Goal: Check status: Check status

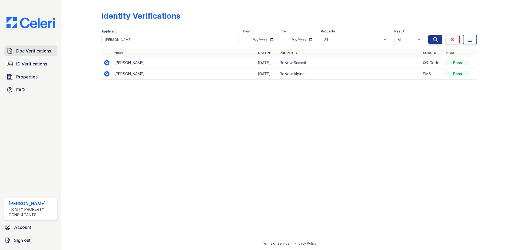
click at [25, 48] on span "Doc Verifications" at bounding box center [33, 51] width 35 height 6
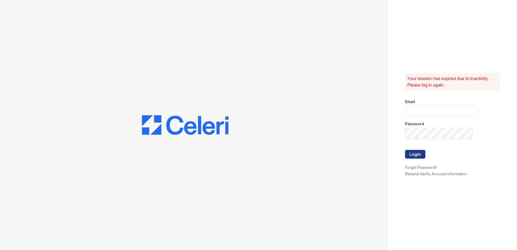
type input "[EMAIL_ADDRESS][DOMAIN_NAME]"
click at [414, 154] on button "Login" at bounding box center [415, 154] width 20 height 9
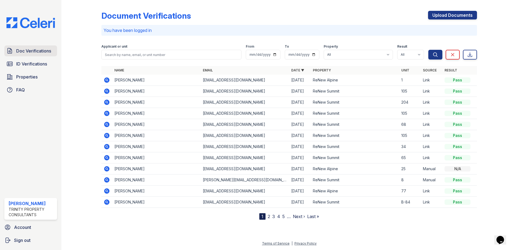
click at [36, 50] on span "Doc Verifications" at bounding box center [33, 51] width 35 height 6
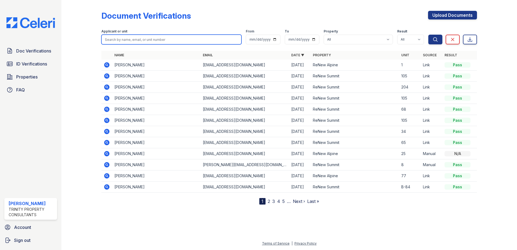
click at [134, 39] on input "search" at bounding box center [171, 40] width 140 height 10
type input "elizabeth"
click at [428, 35] on button "Search" at bounding box center [435, 40] width 14 height 10
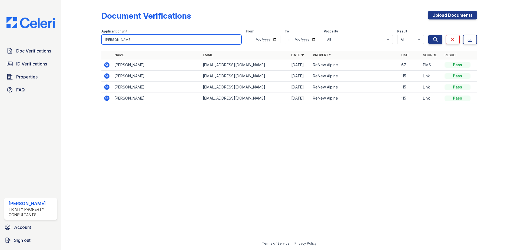
click at [129, 41] on input "elizabeth" at bounding box center [171, 40] width 140 height 10
type input "elizabeth"
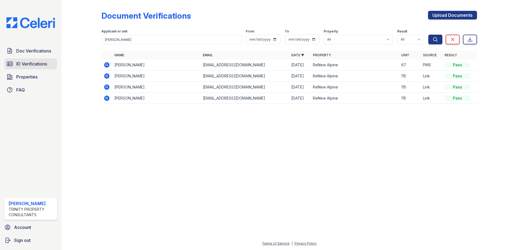
click at [41, 67] on link "ID Verifications" at bounding box center [30, 63] width 53 height 11
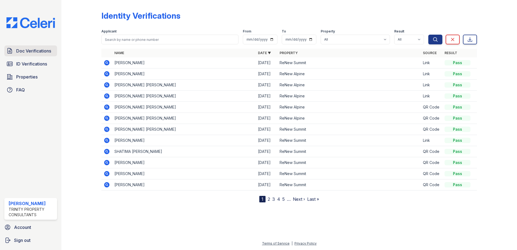
click at [39, 52] on span "Doc Verifications" at bounding box center [33, 51] width 35 height 6
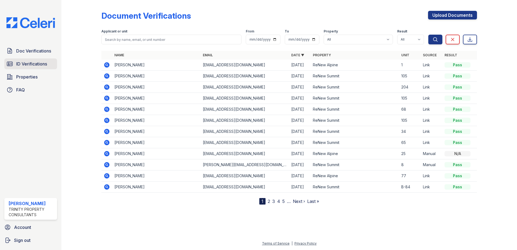
click at [45, 60] on link "ID Verifications" at bounding box center [30, 63] width 53 height 11
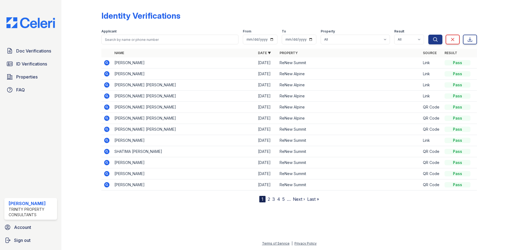
click at [44, 51] on span "Doc Verifications" at bounding box center [33, 51] width 35 height 6
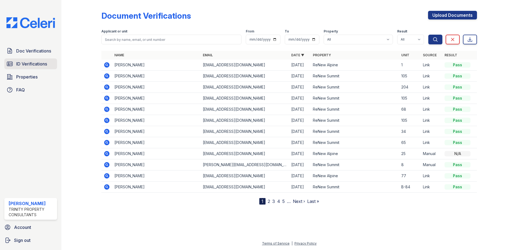
click at [37, 62] on span "ID Verifications" at bounding box center [31, 64] width 31 height 6
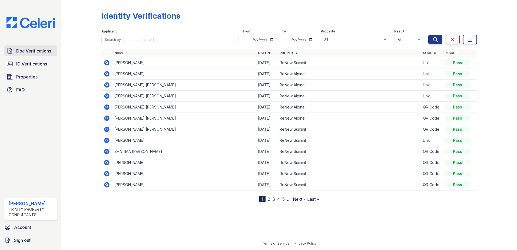
click at [37, 52] on span "Doc Verifications" at bounding box center [33, 51] width 35 height 6
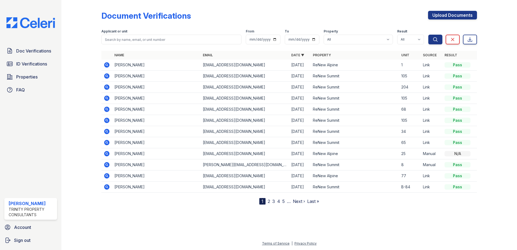
click at [29, 65] on span "ID Verifications" at bounding box center [31, 64] width 31 height 6
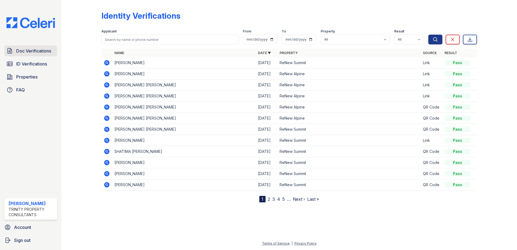
click at [46, 55] on link "Doc Verifications" at bounding box center [30, 50] width 53 height 11
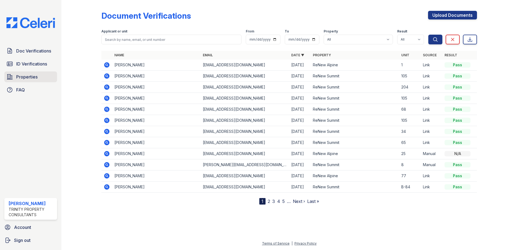
click at [32, 76] on span "Properties" at bounding box center [26, 76] width 21 height 6
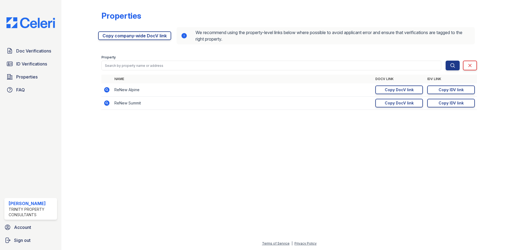
click at [353, 98] on td "ReNew Summit" at bounding box center [242, 102] width 261 height 13
click at [36, 74] on span "Properties" at bounding box center [26, 76] width 21 height 6
click at [35, 68] on link "ID Verifications" at bounding box center [30, 63] width 53 height 11
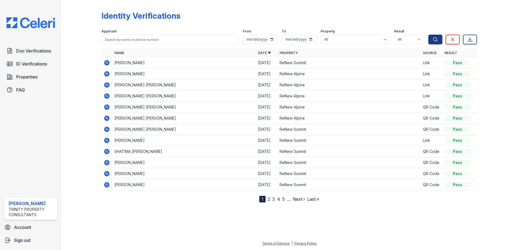
click at [32, 77] on span "Properties" at bounding box center [26, 76] width 21 height 6
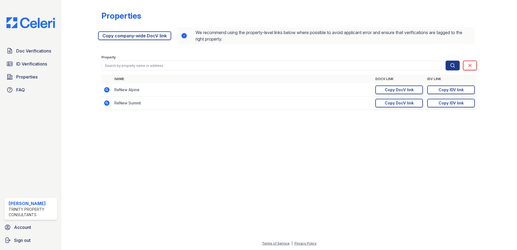
click at [33, 65] on span "ID Verifications" at bounding box center [31, 64] width 31 height 6
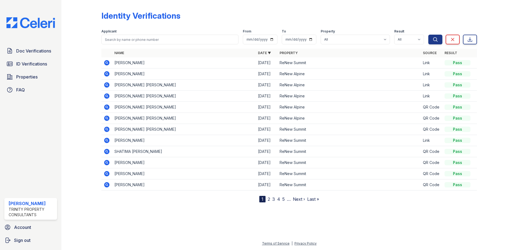
click at [33, 52] on span "Doc Verifications" at bounding box center [33, 51] width 35 height 6
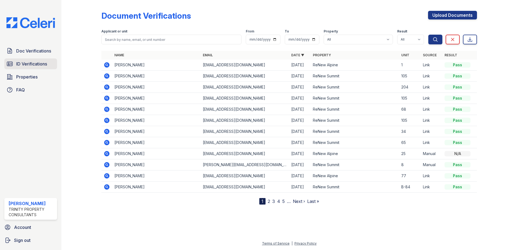
click at [32, 62] on span "ID Verifications" at bounding box center [31, 64] width 31 height 6
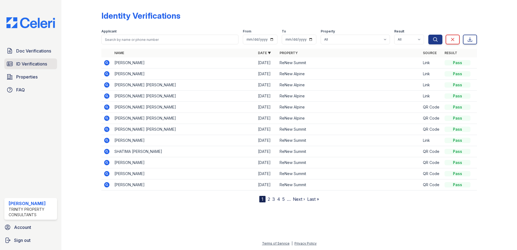
click at [30, 66] on span "ID Verifications" at bounding box center [31, 64] width 31 height 6
click at [30, 65] on span "ID Verifications" at bounding box center [31, 64] width 31 height 6
click at [29, 65] on span "ID Verifications" at bounding box center [31, 64] width 31 height 6
click at [486, 128] on div at bounding box center [492, 102] width 31 height 200
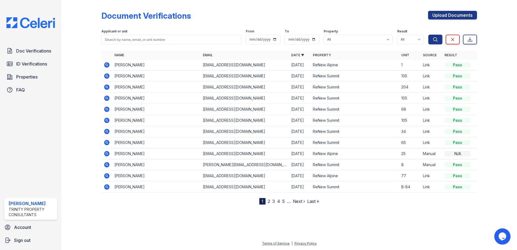
click at [107, 65] on icon at bounding box center [106, 64] width 1 height 1
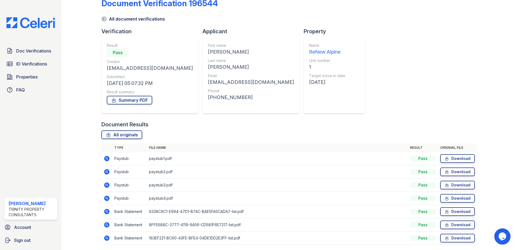
scroll to position [31, 0]
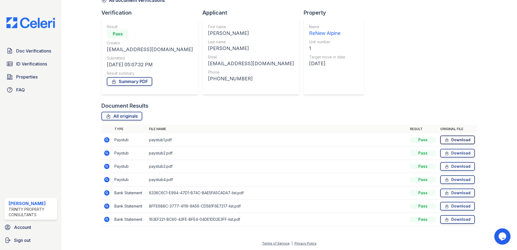
click at [452, 139] on link "Download" at bounding box center [457, 139] width 35 height 9
click at [456, 152] on link "Download" at bounding box center [457, 153] width 35 height 9
click at [38, 61] on span "ID Verifications" at bounding box center [31, 64] width 31 height 6
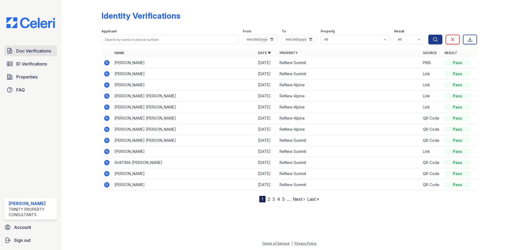
drag, startPoint x: 42, startPoint y: 51, endPoint x: 49, endPoint y: 52, distance: 7.3
click at [42, 51] on span "Doc Verifications" at bounding box center [33, 51] width 35 height 6
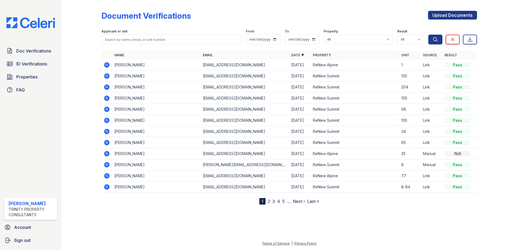
click at [106, 65] on icon at bounding box center [106, 64] width 1 height 1
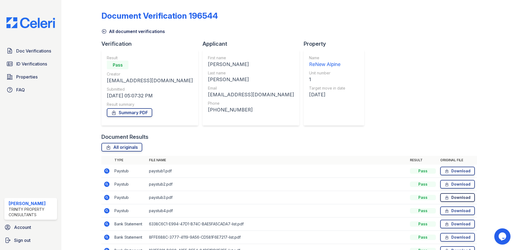
click at [451, 198] on link "Download" at bounding box center [457, 197] width 35 height 9
click at [450, 210] on link "Download" at bounding box center [457, 210] width 35 height 9
click at [29, 65] on span "ID Verifications" at bounding box center [31, 64] width 31 height 6
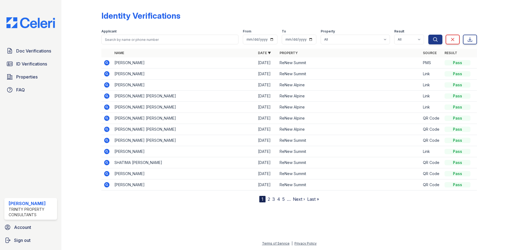
click at [106, 86] on icon at bounding box center [106, 84] width 5 height 5
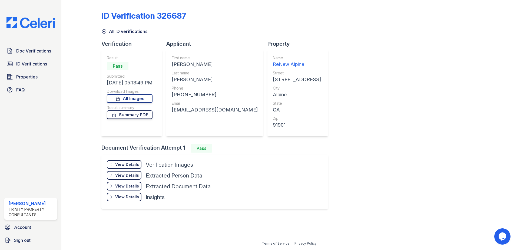
click at [147, 116] on link "Summary PDF" at bounding box center [130, 114] width 46 height 9
click at [133, 165] on div "View Details" at bounding box center [127, 164] width 24 height 5
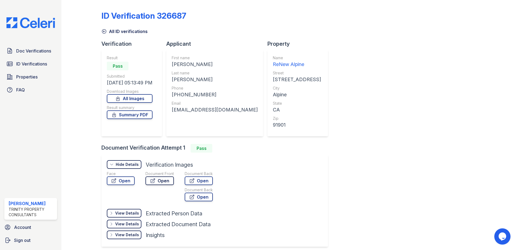
click at [163, 180] on link "Open" at bounding box center [159, 180] width 28 height 9
click at [200, 180] on link "Open" at bounding box center [199, 180] width 28 height 9
click at [163, 182] on link "Open" at bounding box center [159, 180] width 28 height 9
click at [46, 63] on span "ID Verifications" at bounding box center [31, 64] width 31 height 6
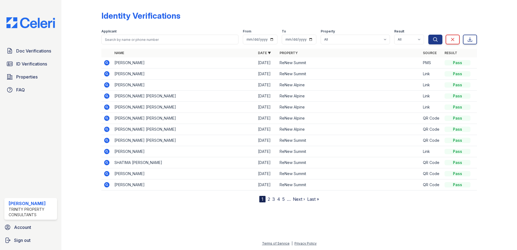
click at [106, 96] on icon at bounding box center [106, 95] width 1 height 1
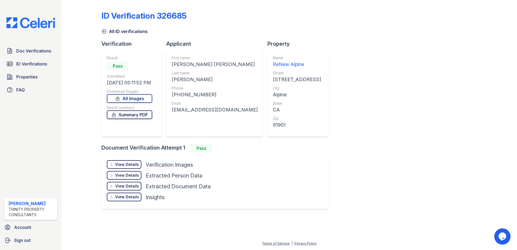
click at [142, 115] on link "Summary PDF" at bounding box center [129, 114] width 45 height 9
click at [132, 164] on div "View Details" at bounding box center [127, 164] width 24 height 5
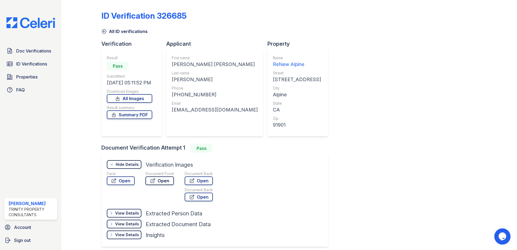
click at [166, 179] on link "Open" at bounding box center [159, 180] width 28 height 9
click at [203, 180] on link "Open" at bounding box center [199, 180] width 28 height 9
click at [40, 62] on span "ID Verifications" at bounding box center [31, 64] width 31 height 6
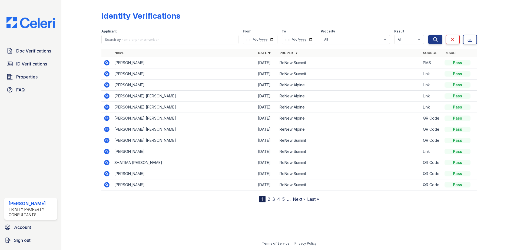
click at [106, 107] on icon at bounding box center [106, 106] width 1 height 1
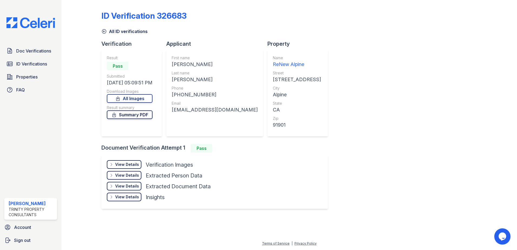
click at [136, 115] on link "Summary PDF" at bounding box center [130, 114] width 46 height 9
click at [134, 163] on div "View Details" at bounding box center [127, 164] width 24 height 5
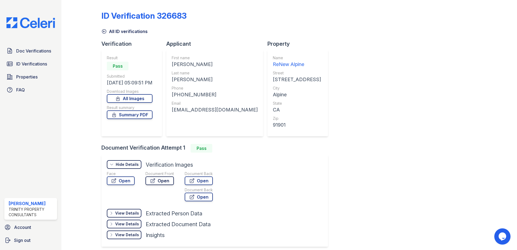
click at [163, 180] on link "Open" at bounding box center [159, 180] width 28 height 9
click at [198, 182] on link "Open" at bounding box center [199, 180] width 28 height 9
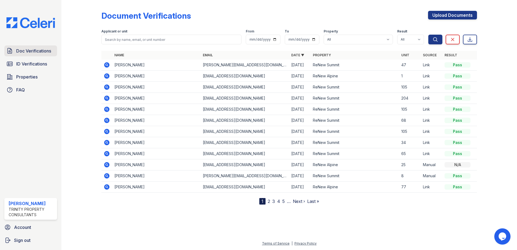
click at [44, 51] on span "Doc Verifications" at bounding box center [33, 51] width 35 height 6
click at [39, 65] on span "ID Verifications" at bounding box center [31, 64] width 31 height 6
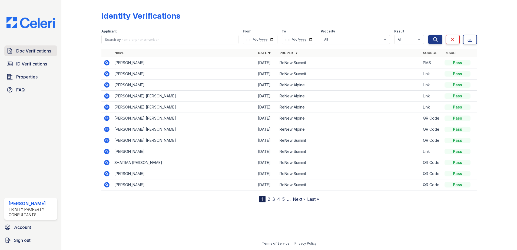
click at [24, 50] on span "Doc Verifications" at bounding box center [33, 51] width 35 height 6
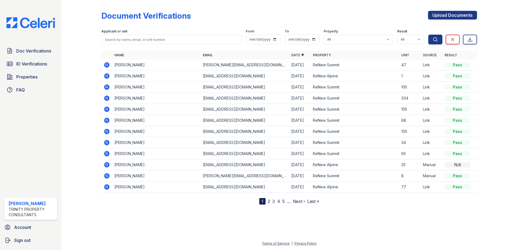
click at [300, 12] on div "Document Verifications Upload Documents" at bounding box center [288, 18] width 375 height 14
